Goal: Task Accomplishment & Management: Manage account settings

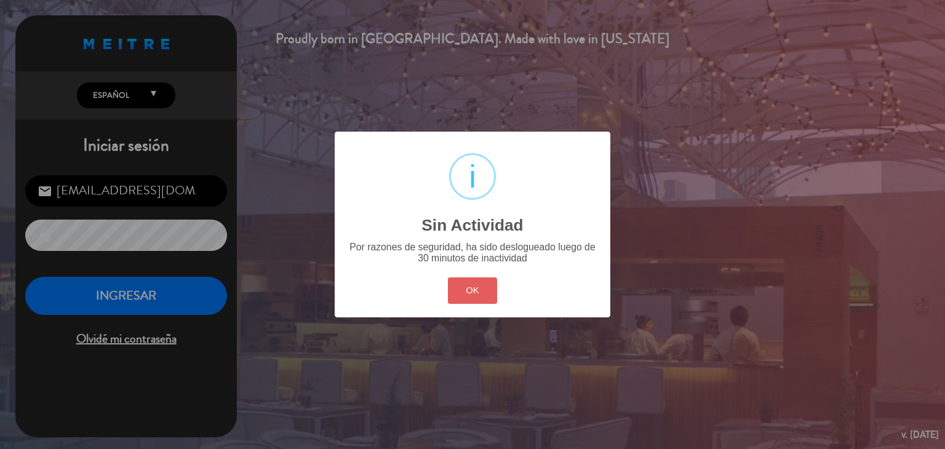
click at [457, 291] on button "OK" at bounding box center [473, 291] width 50 height 26
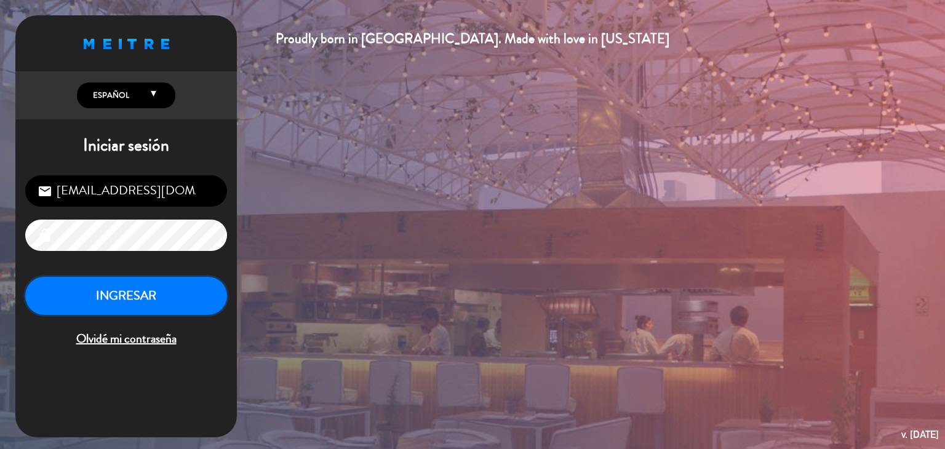
click at [186, 287] on button "INGRESAR" at bounding box center [126, 296] width 202 height 39
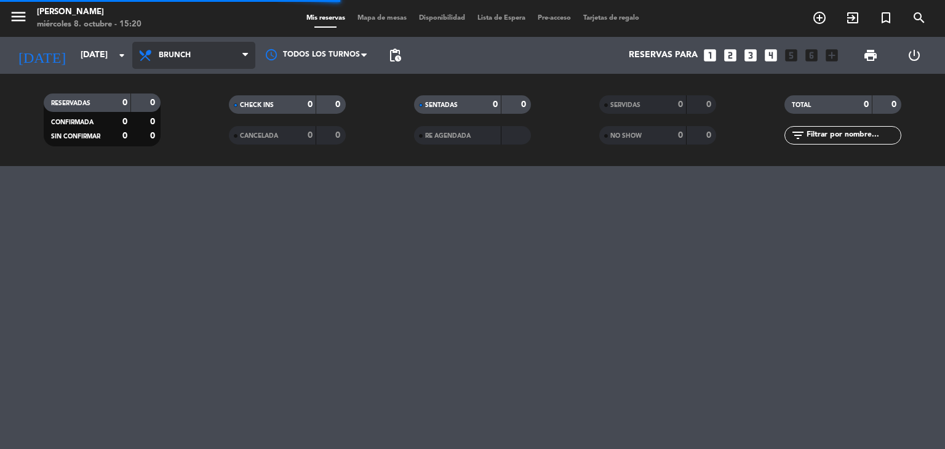
click at [229, 57] on span "Brunch" at bounding box center [193, 55] width 123 height 27
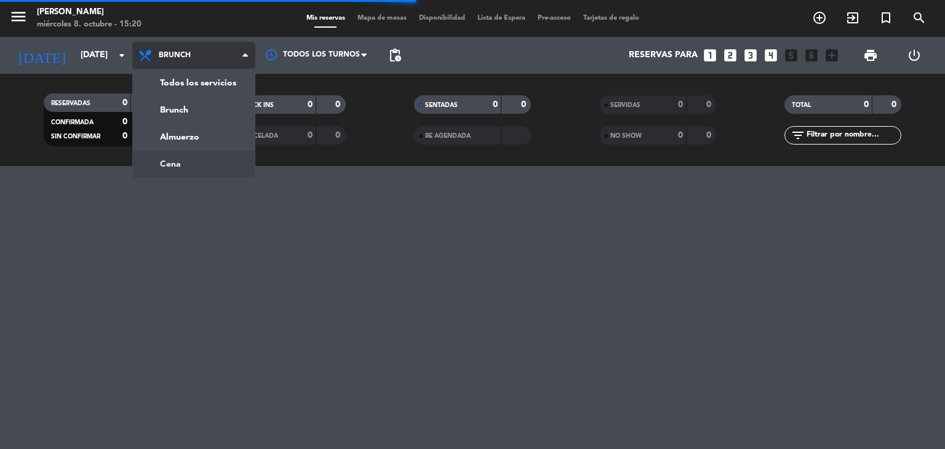
click at [209, 161] on div "menu [PERSON_NAME][DATE] 8. octubre - 15:20 Mis reservas Mapa de mesas Disponib…" at bounding box center [472, 83] width 945 height 166
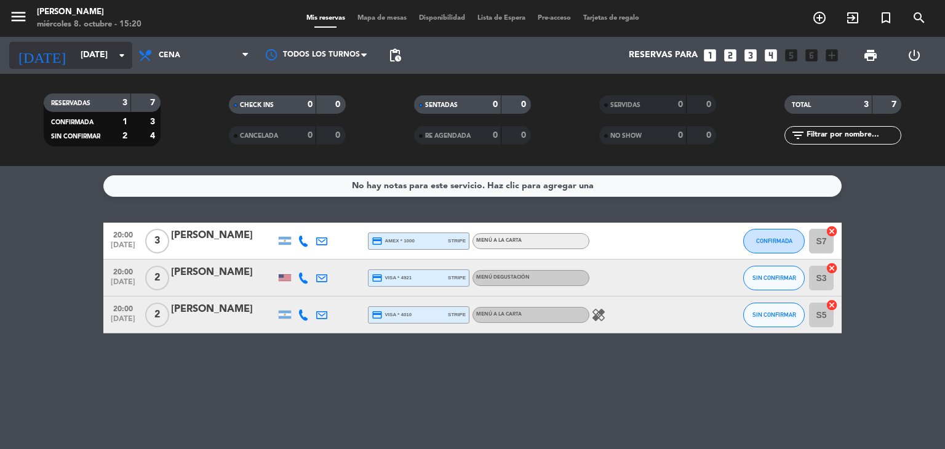
click at [101, 58] on input "[DATE]" at bounding box center [132, 55] width 117 height 22
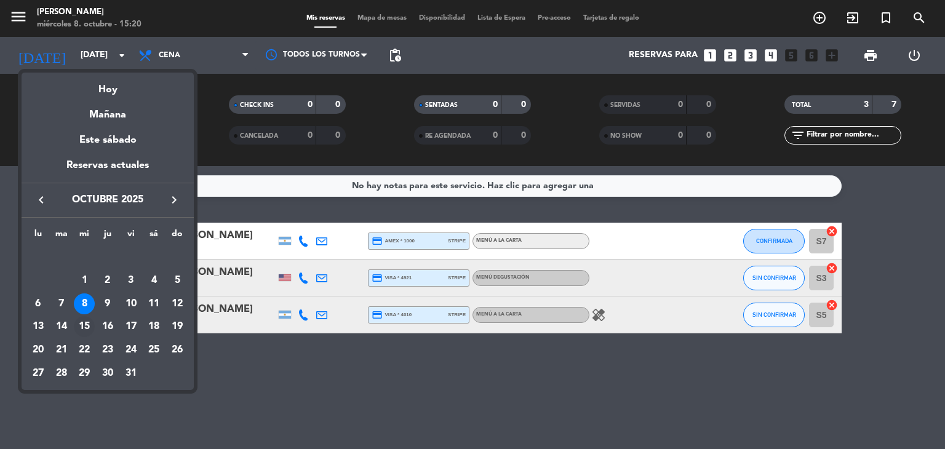
click at [84, 332] on div "15" at bounding box center [84, 326] width 21 height 21
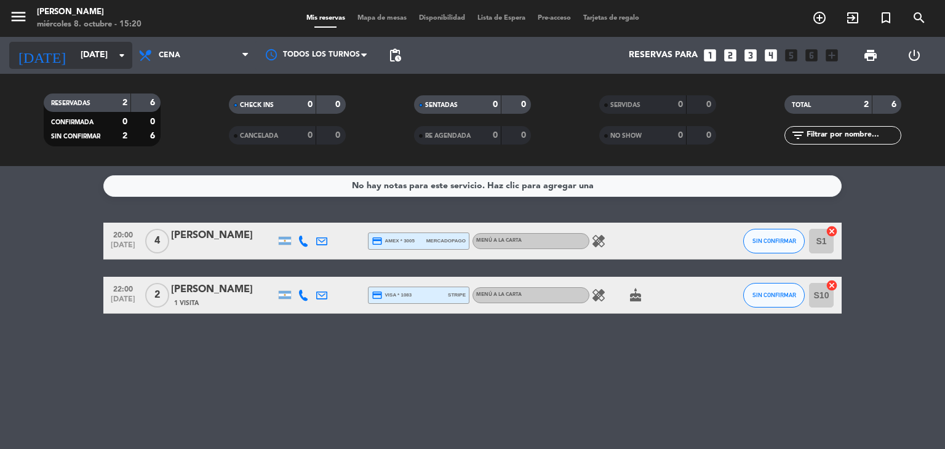
click at [82, 65] on input "[DATE]" at bounding box center [132, 55] width 117 height 22
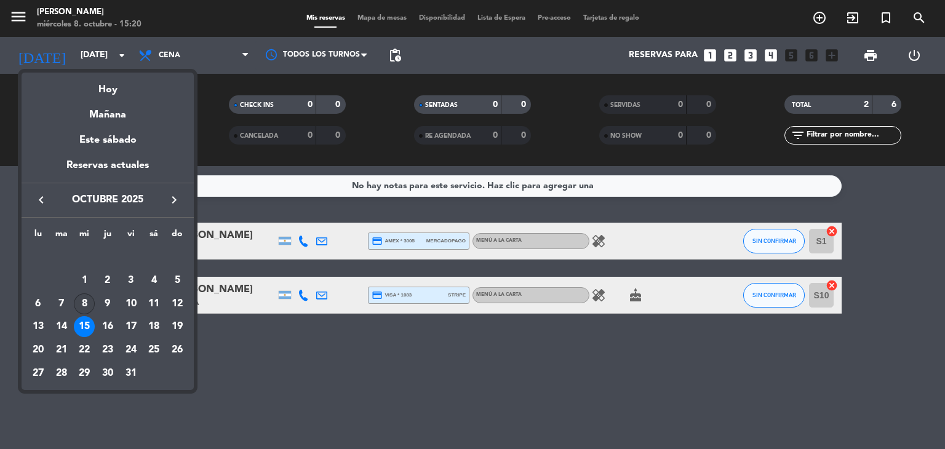
click at [81, 304] on div "8" at bounding box center [84, 304] width 21 height 21
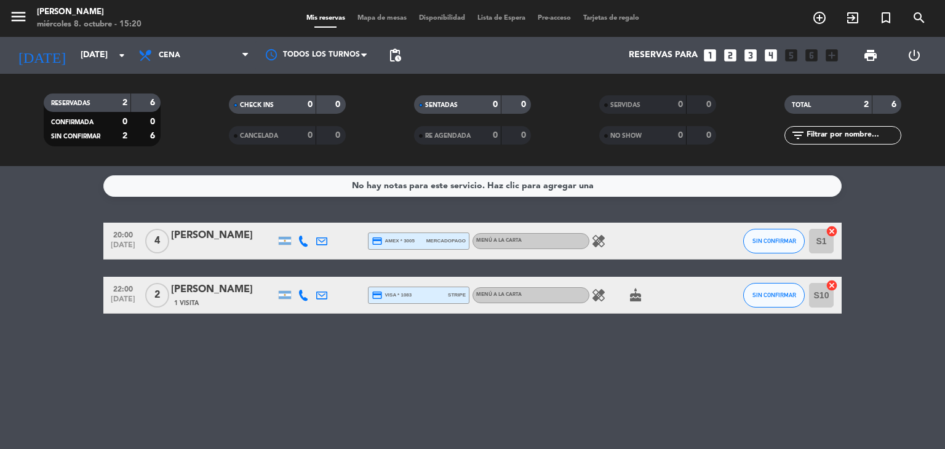
type input "[DATE]"
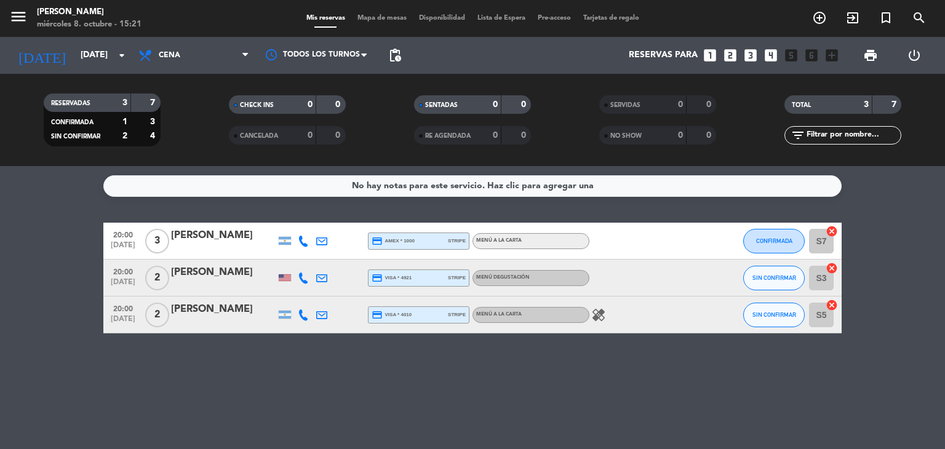
click at [593, 316] on icon "healing" at bounding box center [598, 315] width 15 height 15
